Goal: Information Seeking & Learning: Learn about a topic

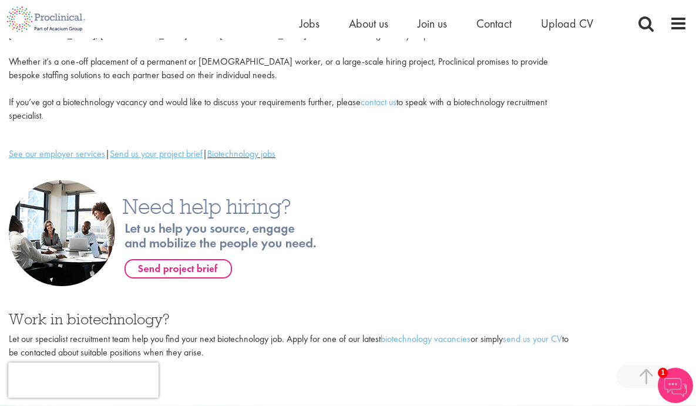
scroll to position [234, 0]
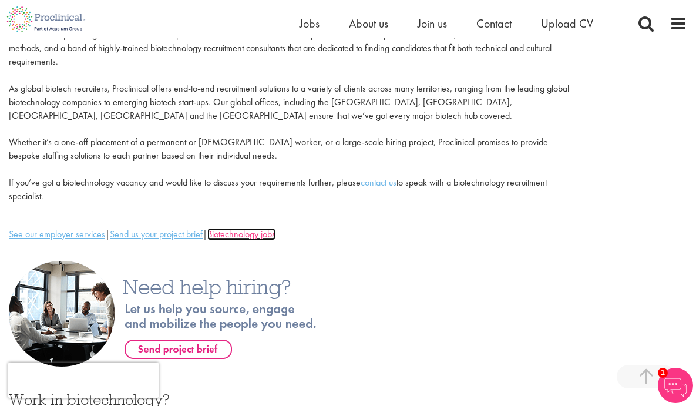
click at [270, 228] on link "Biotechnology jobs" at bounding box center [241, 234] width 68 height 12
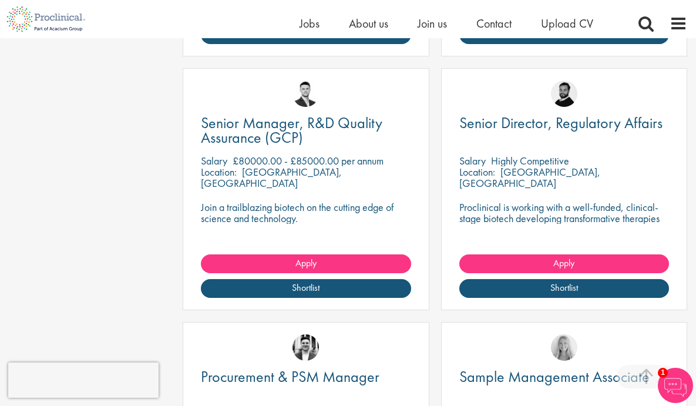
scroll to position [1057, 0]
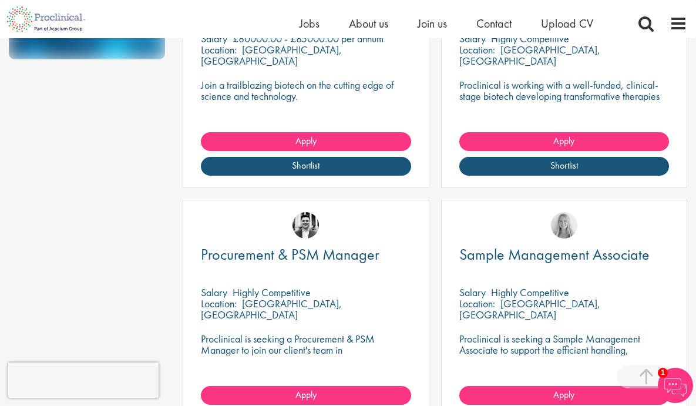
scroll to position [646, 0]
